Goal: Information Seeking & Learning: Learn about a topic

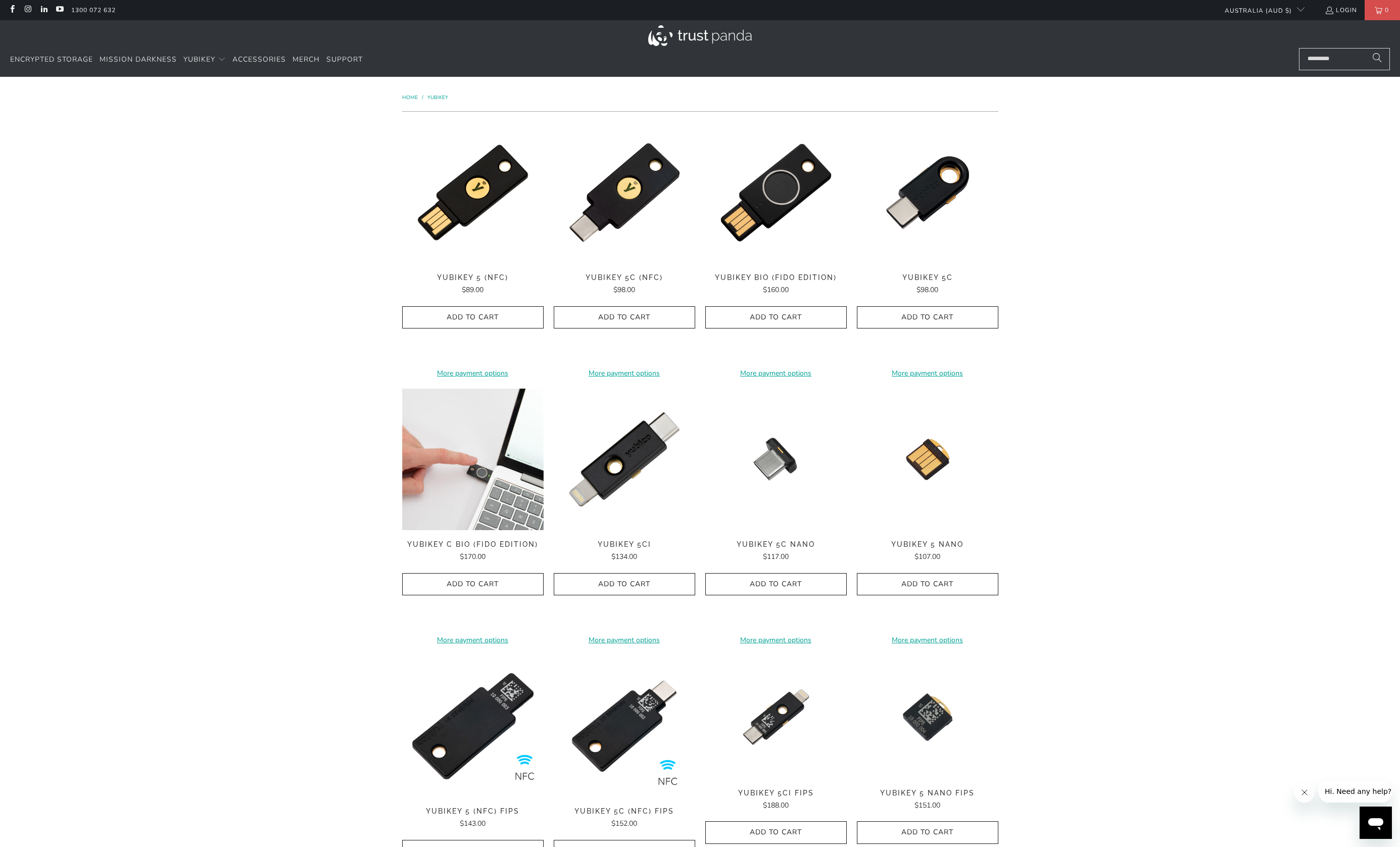
click at [464, 476] on img at bounding box center [473, 459] width 141 height 141
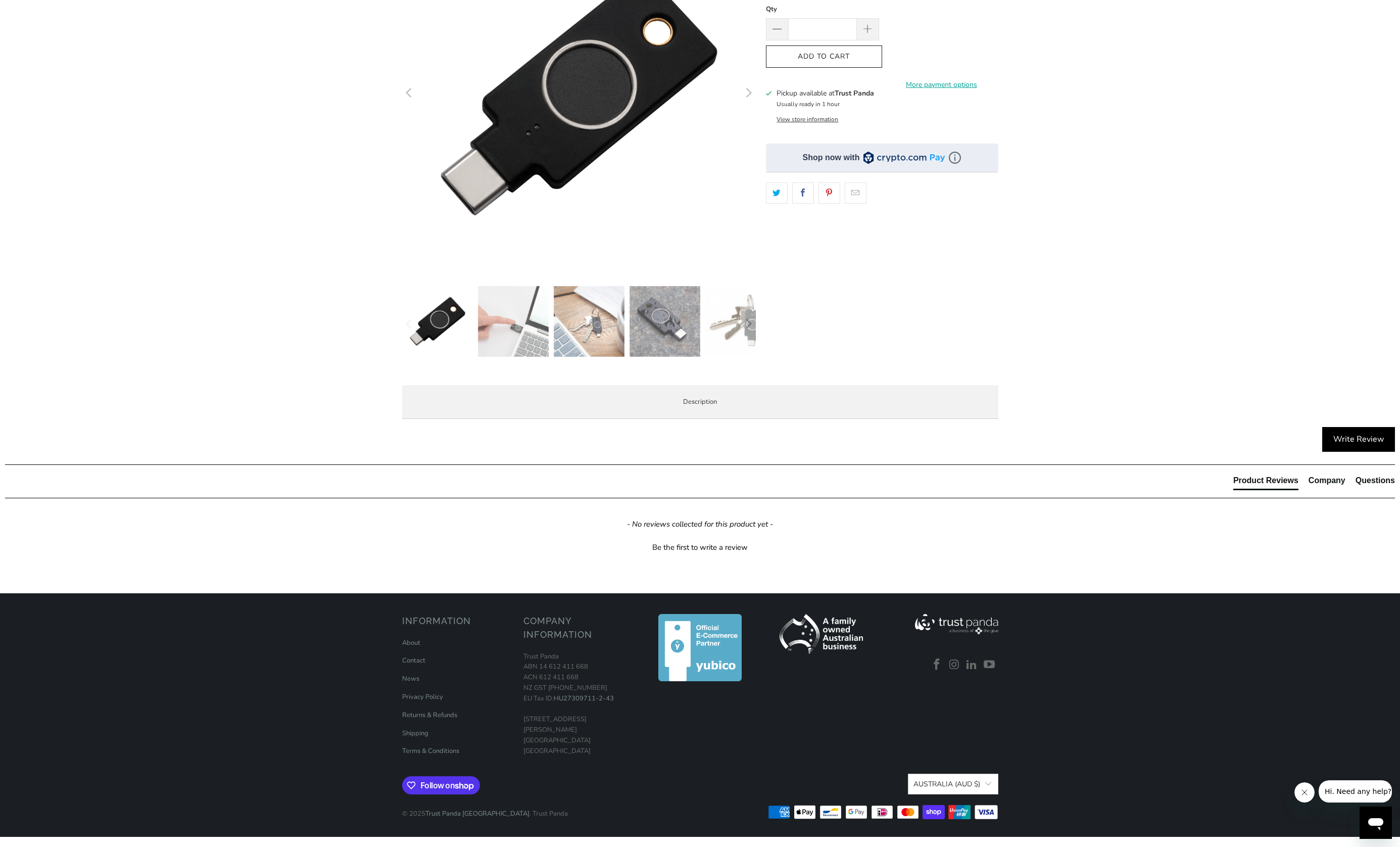
scroll to position [350, 0]
click at [0, 0] on span "Specifications" at bounding box center [0, 0] width 0 height 0
click at [0, 0] on span "Enterprise and Government" at bounding box center [0, 0] width 0 height 0
click at [0, 0] on span "Local Service & Support" at bounding box center [0, 0] width 0 height 0
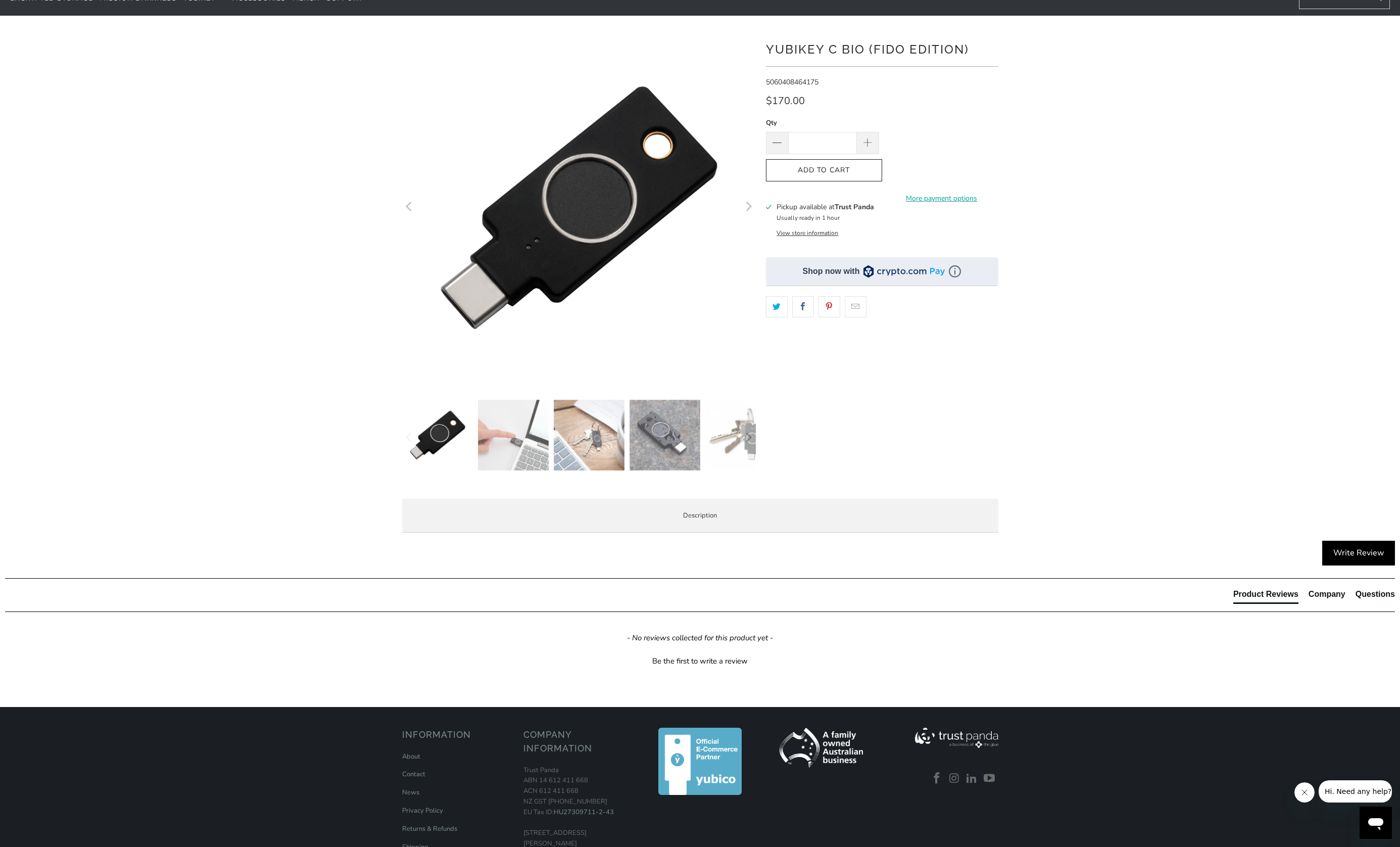
scroll to position [0, 0]
